Goal: Task Accomplishment & Management: Manage account settings

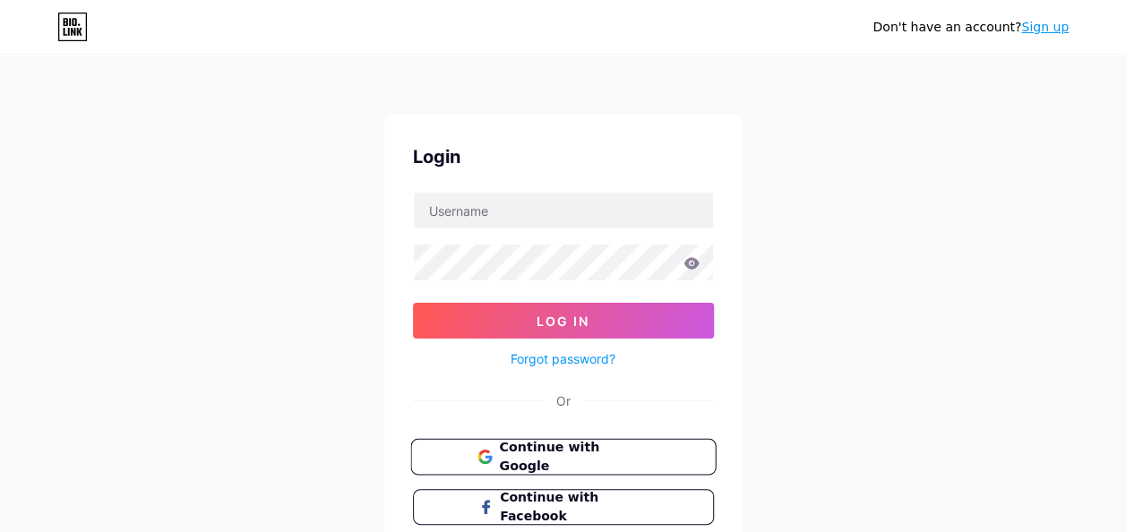
click at [600, 452] on span "Continue with Google" at bounding box center [574, 457] width 150 height 39
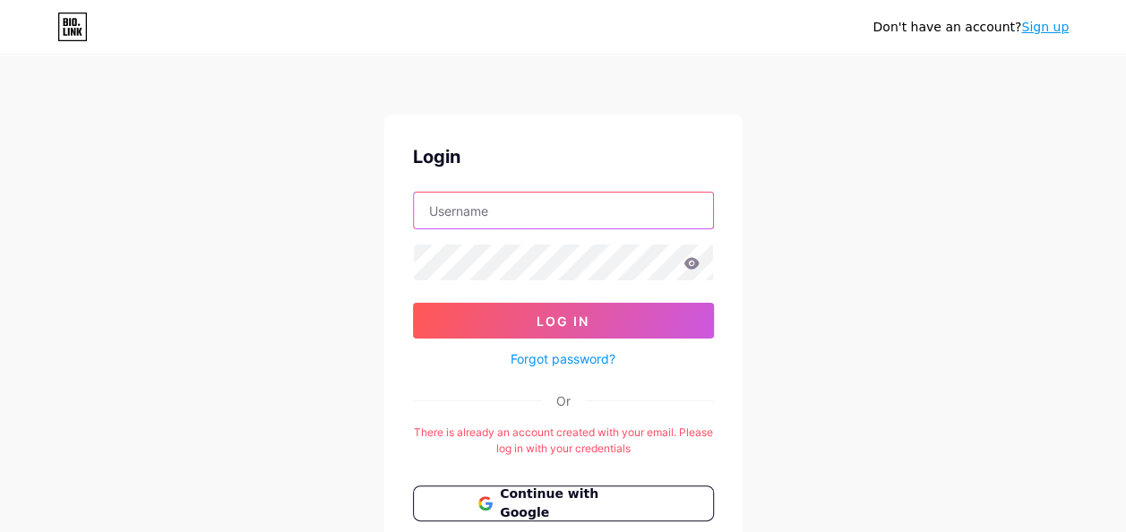
click at [525, 202] on input "text" at bounding box center [563, 211] width 299 height 36
type input "aribyddle"
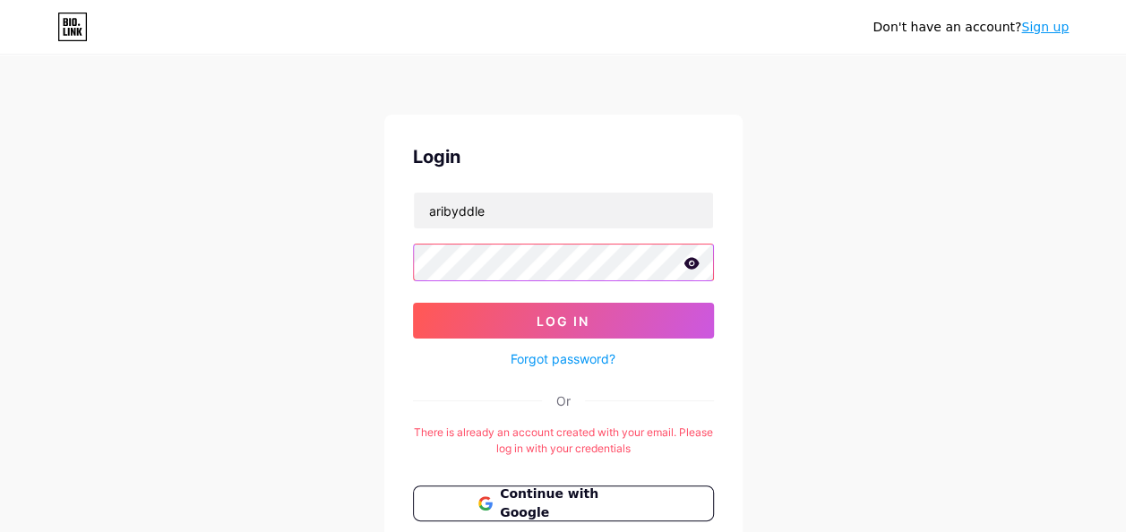
click at [413, 303] on button "Log In" at bounding box center [563, 321] width 301 height 36
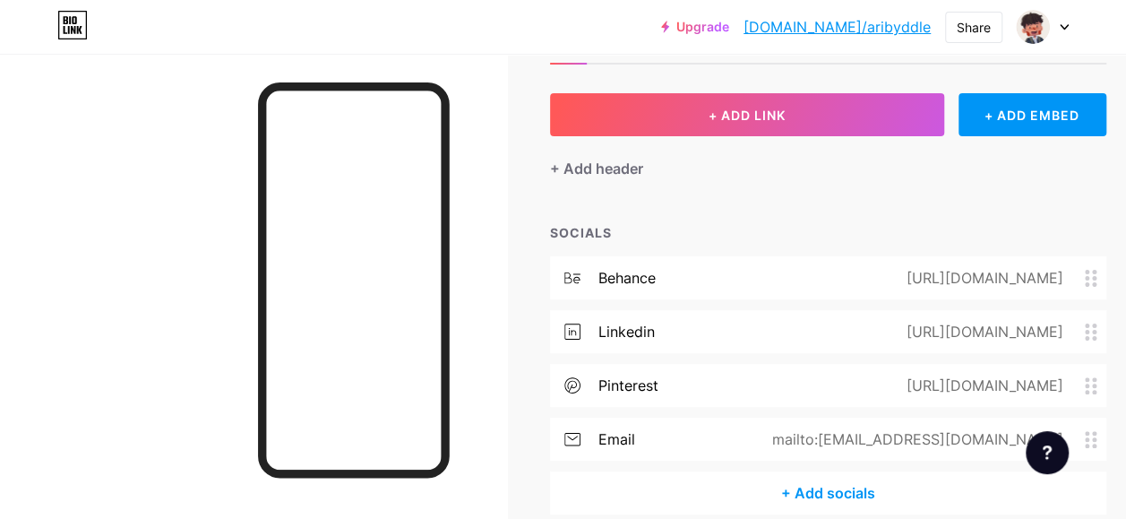
scroll to position [158, 0]
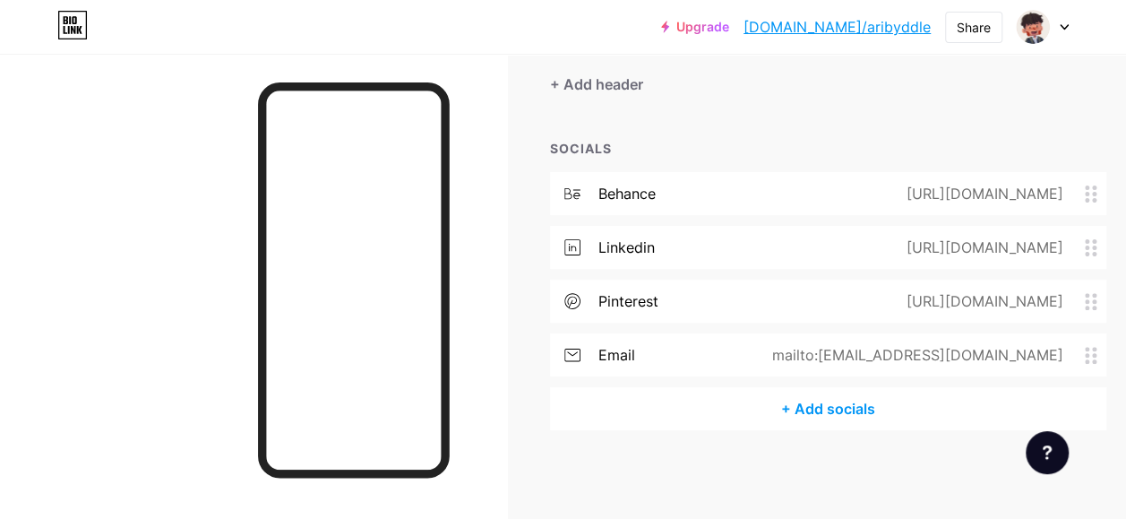
click at [885, 353] on div "mailto:[EMAIL_ADDRESS][DOMAIN_NAME]" at bounding box center [914, 355] width 341 height 22
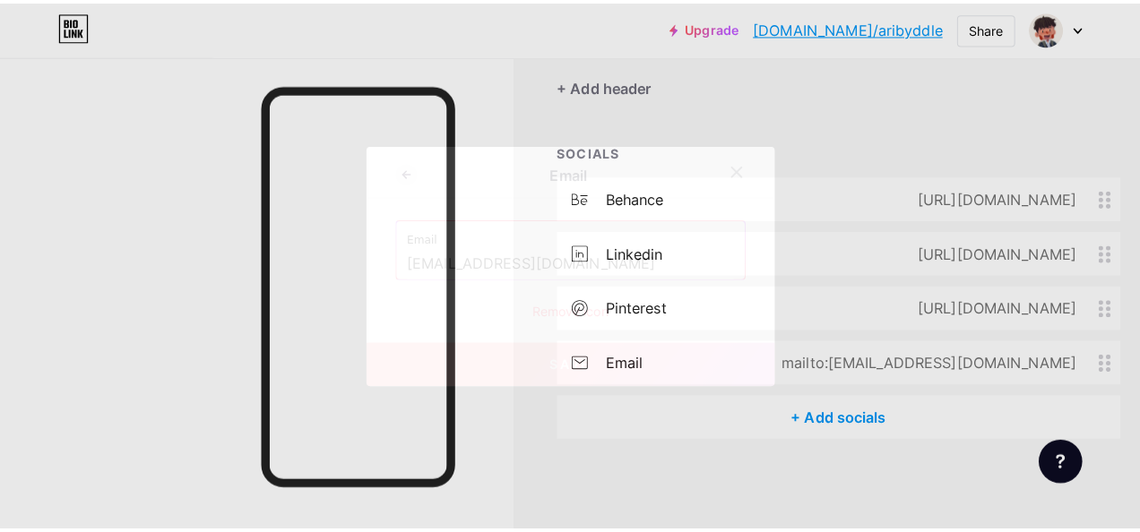
scroll to position [144, 0]
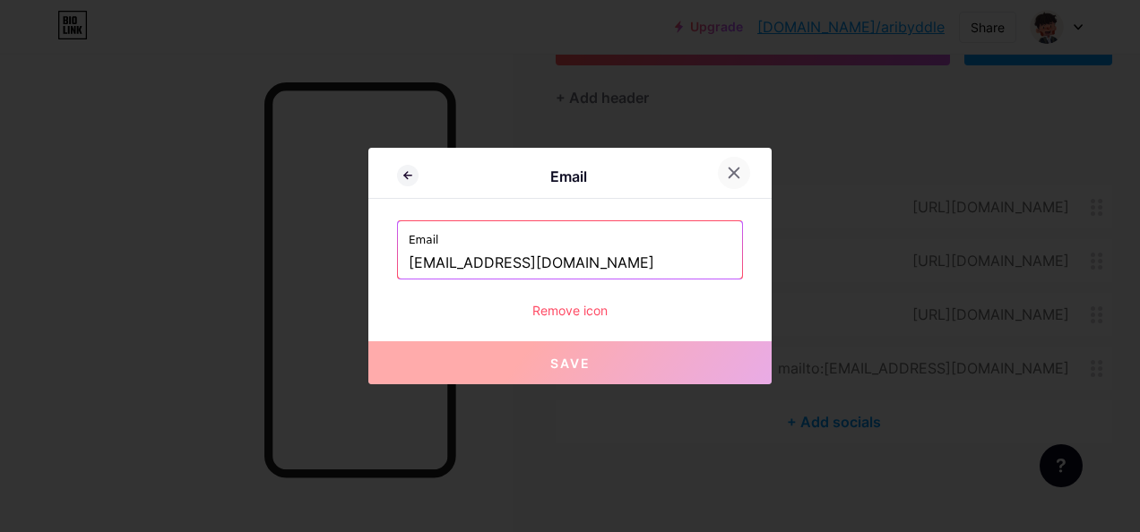
click at [729, 172] on icon at bounding box center [734, 173] width 10 height 10
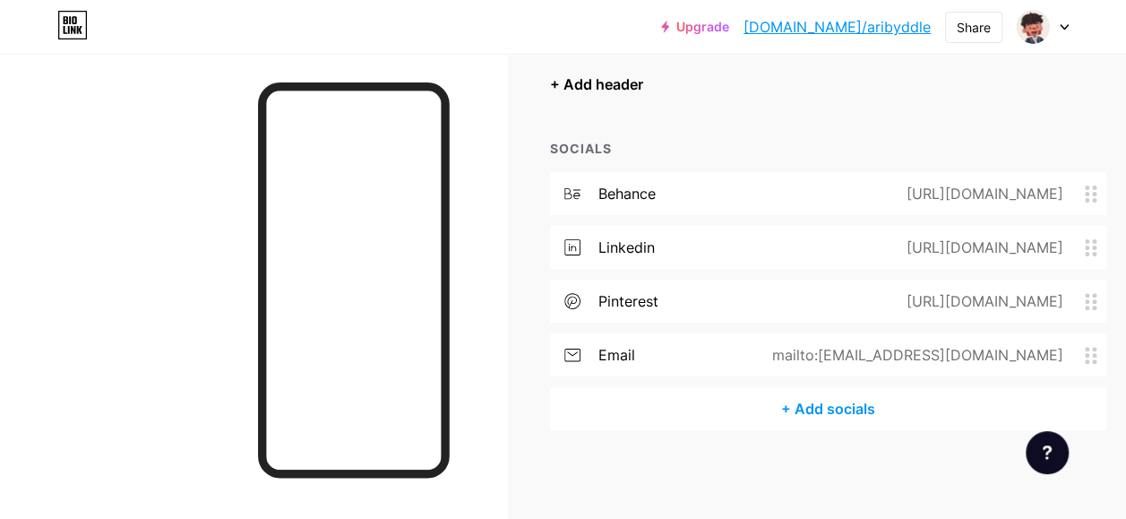
scroll to position [0, 0]
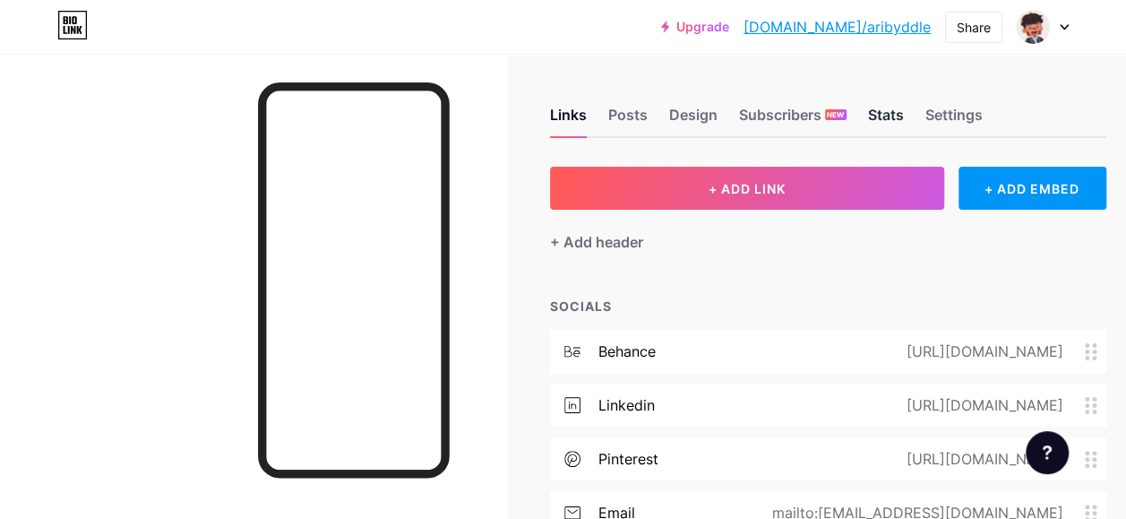
click at [902, 118] on div "Stats" at bounding box center [886, 120] width 36 height 32
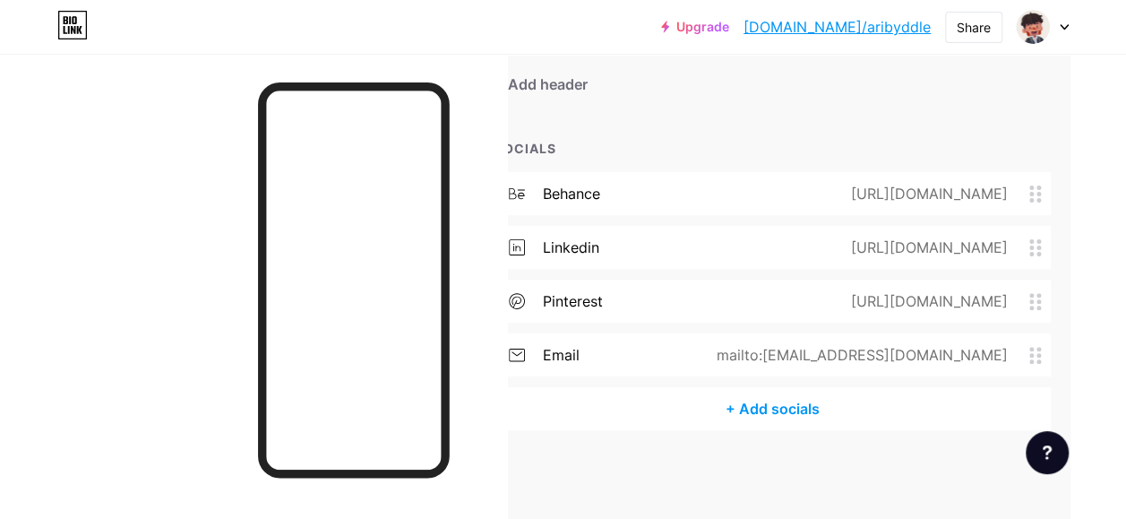
scroll to position [0, 61]
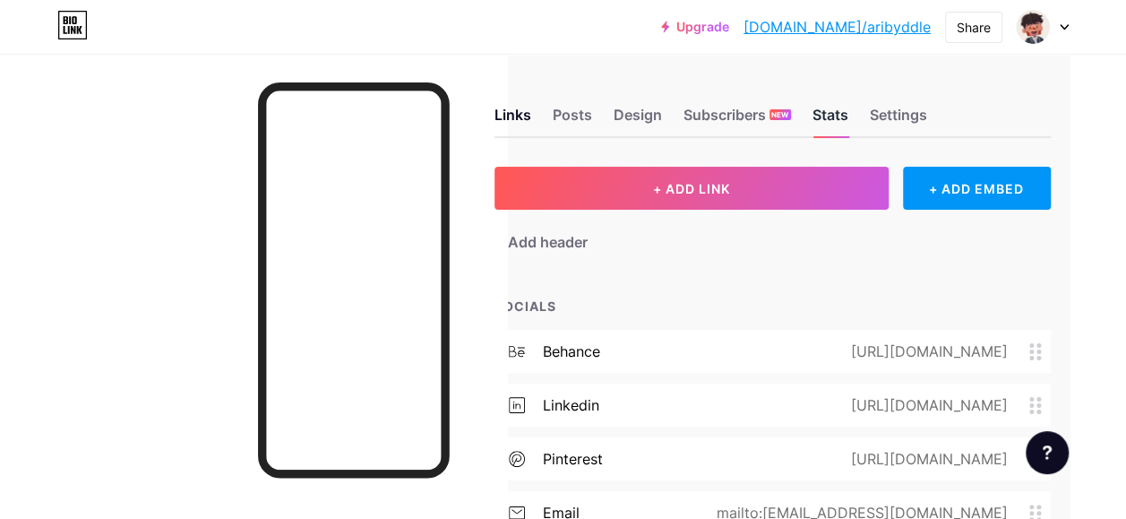
click at [823, 106] on div "Stats" at bounding box center [831, 120] width 36 height 32
click at [649, 108] on div "Design" at bounding box center [638, 120] width 48 height 32
click at [840, 111] on div "Stats" at bounding box center [831, 120] width 36 height 32
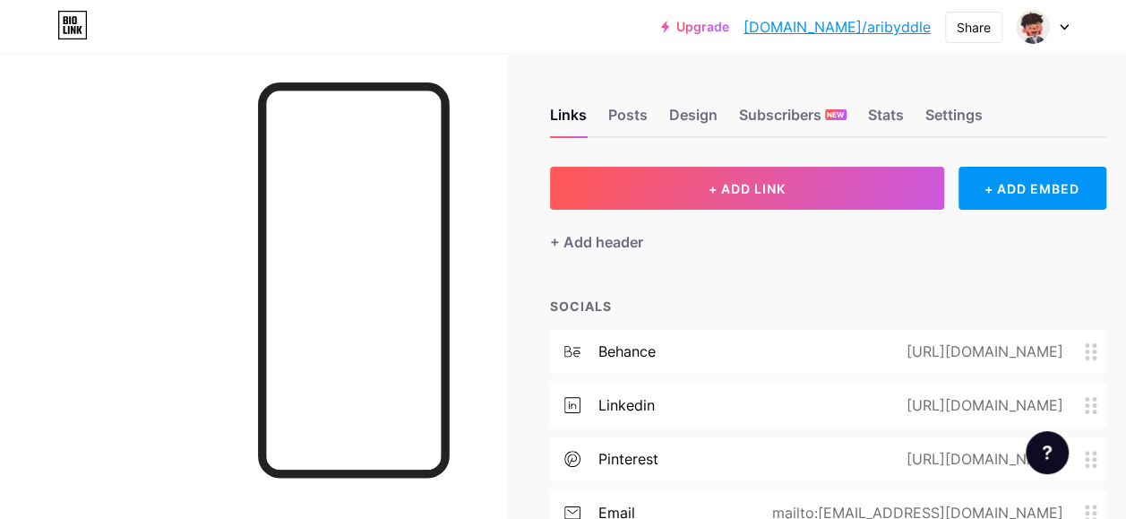
click at [914, 117] on div "Links Posts Design Subscribers NEW Stats Settings" at bounding box center [828, 106] width 556 height 63
click at [896, 117] on div "Stats" at bounding box center [886, 120] width 36 height 32
